Goal: Transaction & Acquisition: Book appointment/travel/reservation

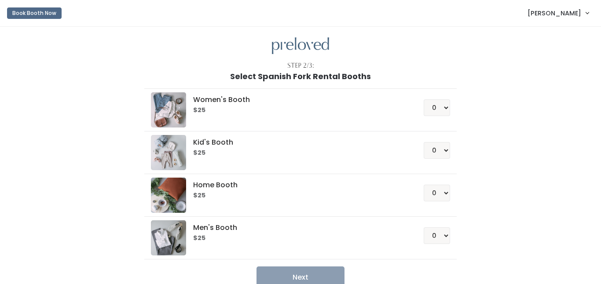
click at [567, 7] on link "[PERSON_NAME]" at bounding box center [558, 13] width 79 height 19
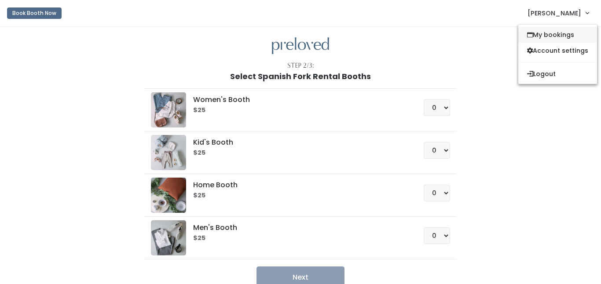
click at [552, 32] on link "My bookings" at bounding box center [558, 35] width 79 height 16
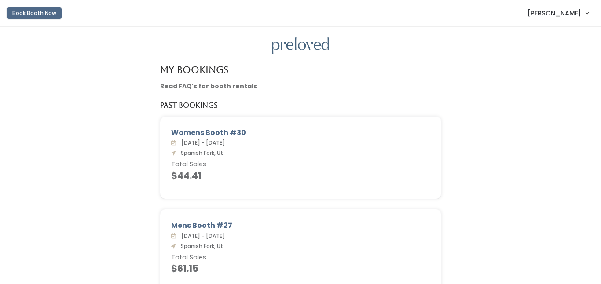
click at [31, 14] on button "Book Booth Now" at bounding box center [34, 12] width 55 height 11
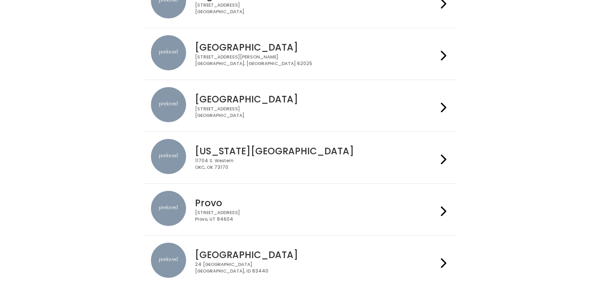
scroll to position [331, 0]
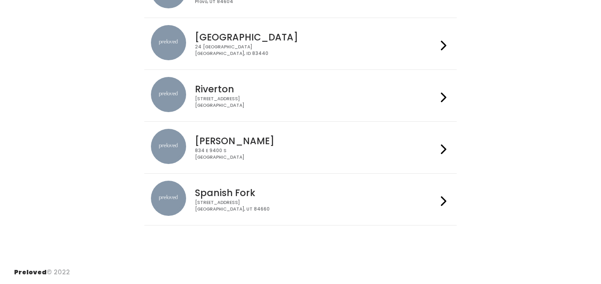
click at [239, 192] on h4 "Spanish Fork" at bounding box center [316, 193] width 242 height 10
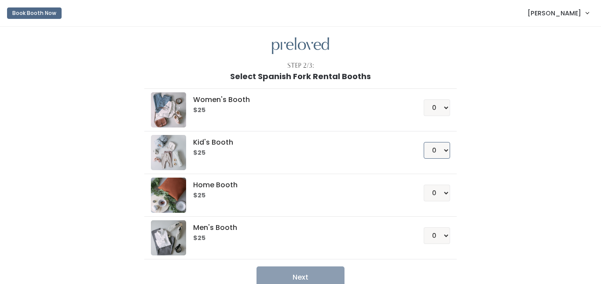
click at [445, 154] on select "0 1 2 3 4" at bounding box center [437, 150] width 26 height 17
select select "1"
click at [322, 274] on button "Next" at bounding box center [301, 278] width 88 height 22
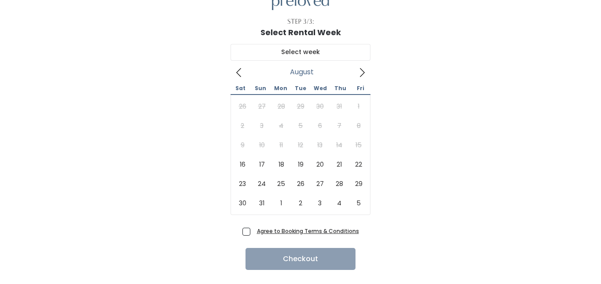
scroll to position [52, 0]
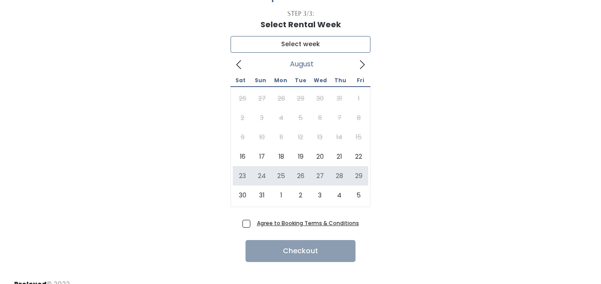
type input "[DATE] to [DATE]"
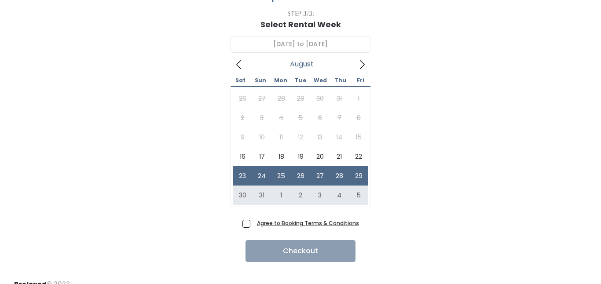
click at [254, 226] on span "Agree to Booking Terms & Conditions" at bounding box center [307, 223] width 106 height 9
click at [254, 224] on input "Agree to Booking Terms & Conditions" at bounding box center [257, 222] width 6 height 6
checkbox input "true"
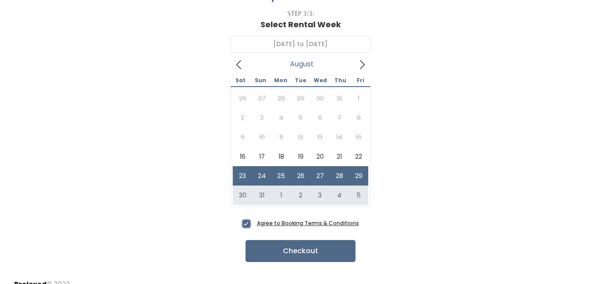
scroll to position [64, 0]
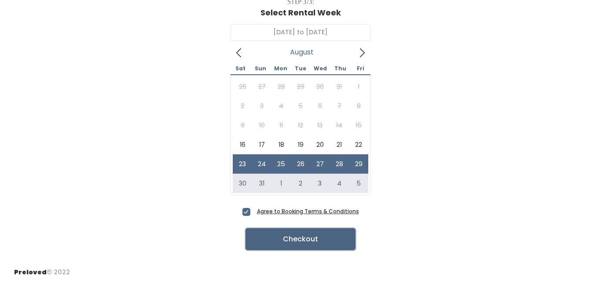
click at [296, 245] on button "Checkout" at bounding box center [301, 239] width 110 height 22
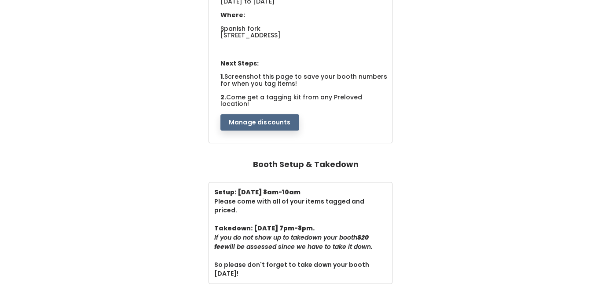
scroll to position [140, 0]
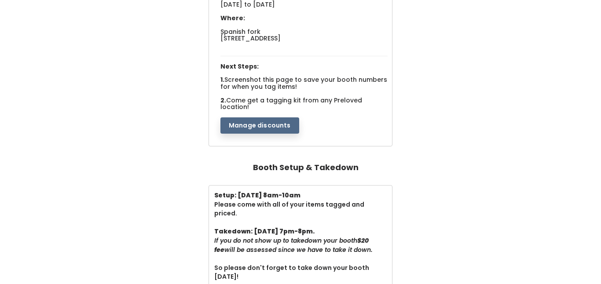
click at [249, 119] on button "Manage discounts" at bounding box center [260, 126] width 79 height 17
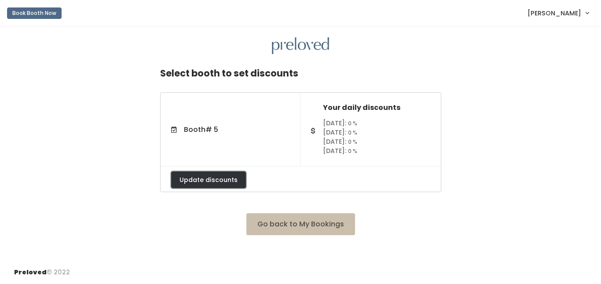
click at [223, 179] on button "Update discounts" at bounding box center [208, 180] width 75 height 17
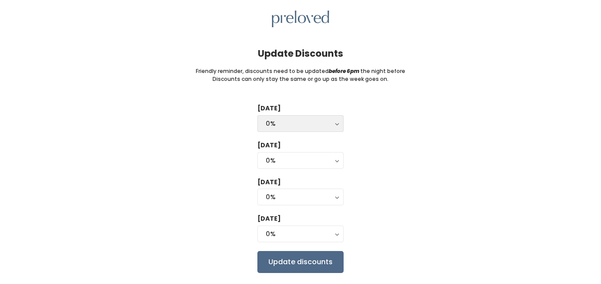
scroll to position [27, 0]
click at [326, 124] on div "0%" at bounding box center [301, 123] width 70 height 10
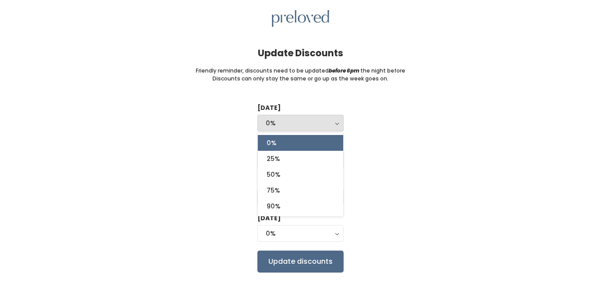
click at [310, 144] on link "0%" at bounding box center [300, 143] width 85 height 16
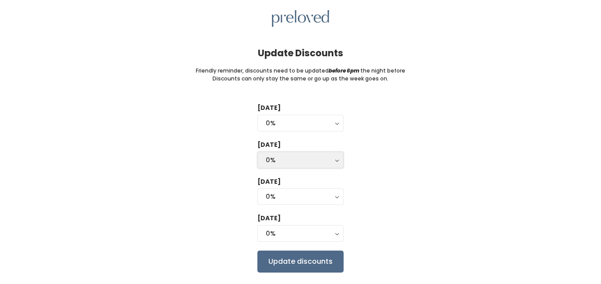
click at [336, 160] on button "0%" at bounding box center [301, 160] width 86 height 17
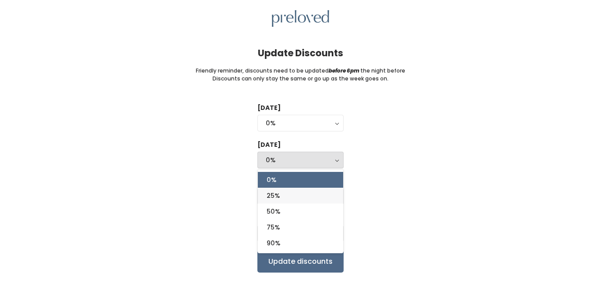
click at [305, 198] on link "25%" at bounding box center [300, 196] width 85 height 16
select select "25%"
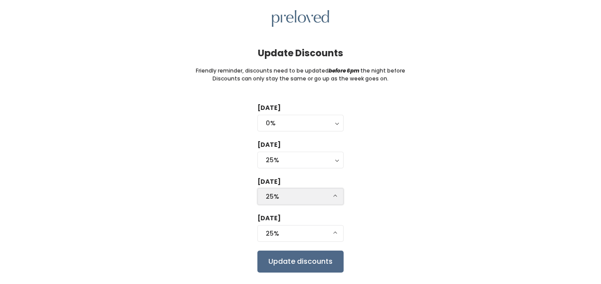
click at [332, 198] on div "25%" at bounding box center [301, 197] width 70 height 10
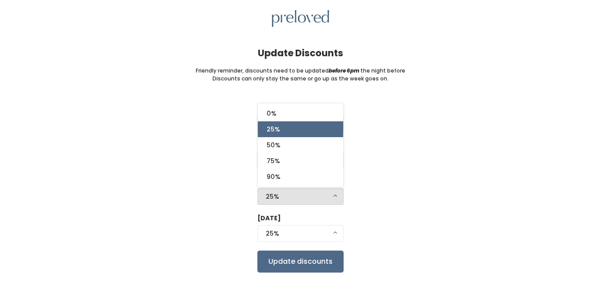
click at [308, 129] on link "25%" at bounding box center [300, 129] width 85 height 16
select select "25%"
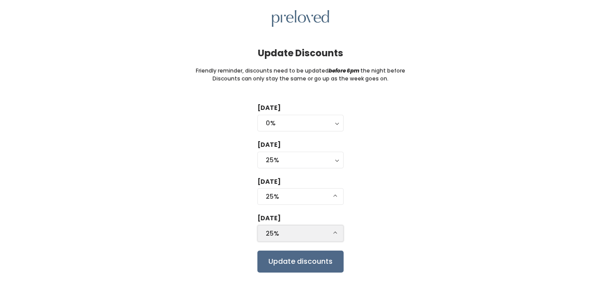
click at [336, 236] on button "25%" at bounding box center [301, 233] width 86 height 17
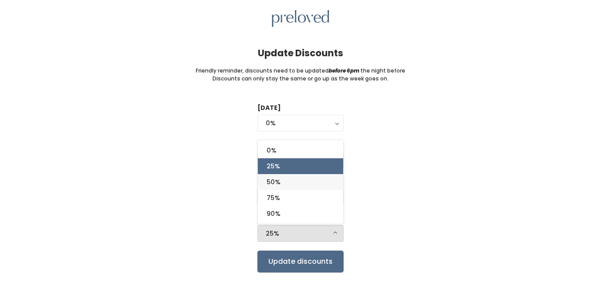
click at [303, 183] on link "50%" at bounding box center [300, 182] width 85 height 16
select select "50%"
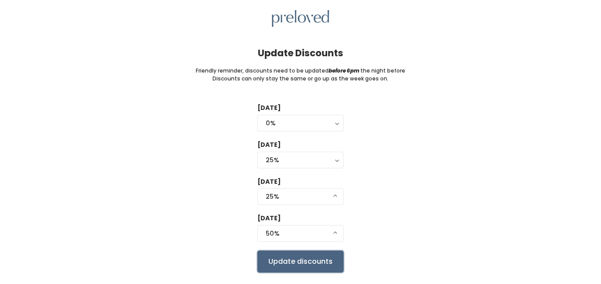
click at [327, 260] on input "Update discounts" at bounding box center [301, 262] width 86 height 22
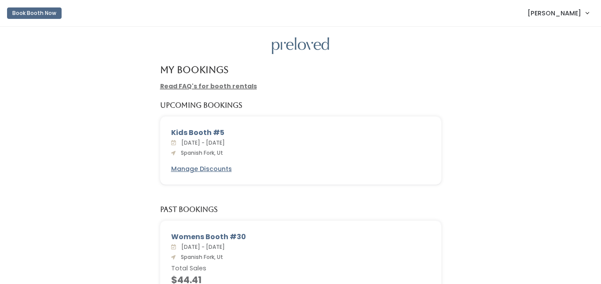
click at [563, 16] on span "[PERSON_NAME]" at bounding box center [555, 13] width 54 height 10
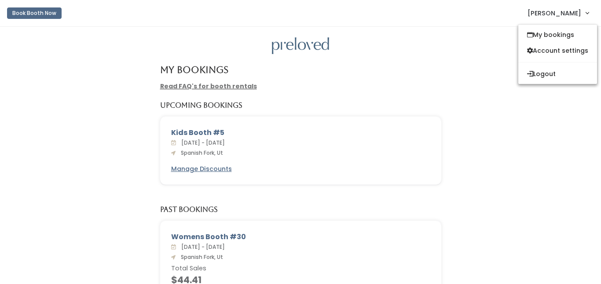
click at [482, 84] on div "Read FAQ's for booth rentals" at bounding box center [301, 86] width 584 height 9
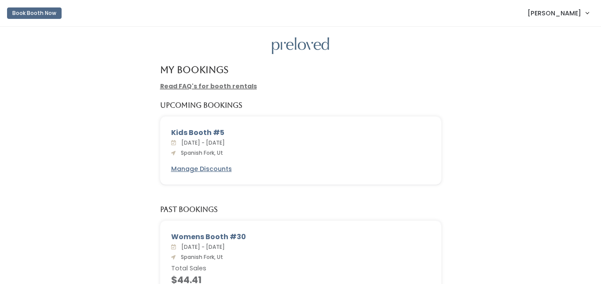
click at [557, 16] on span "[PERSON_NAME]" at bounding box center [555, 13] width 54 height 10
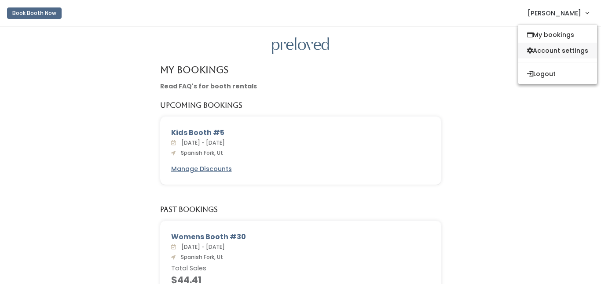
click at [559, 50] on link "Account settings" at bounding box center [558, 51] width 79 height 16
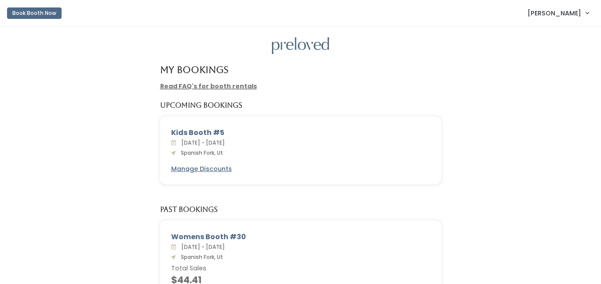
click at [221, 90] on link "Read FAQ's for booth rentals" at bounding box center [208, 86] width 97 height 9
